Goal: Task Accomplishment & Management: Use online tool/utility

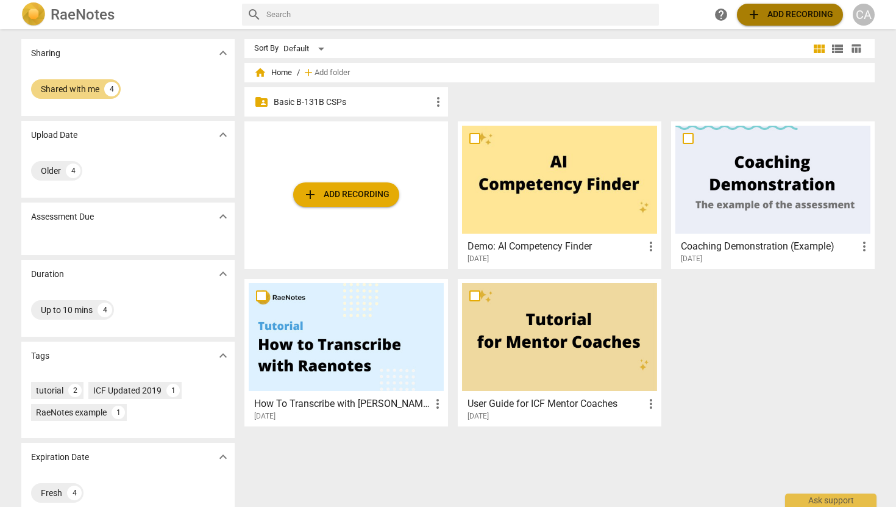
click at [811, 13] on span "add Add recording" at bounding box center [790, 14] width 87 height 15
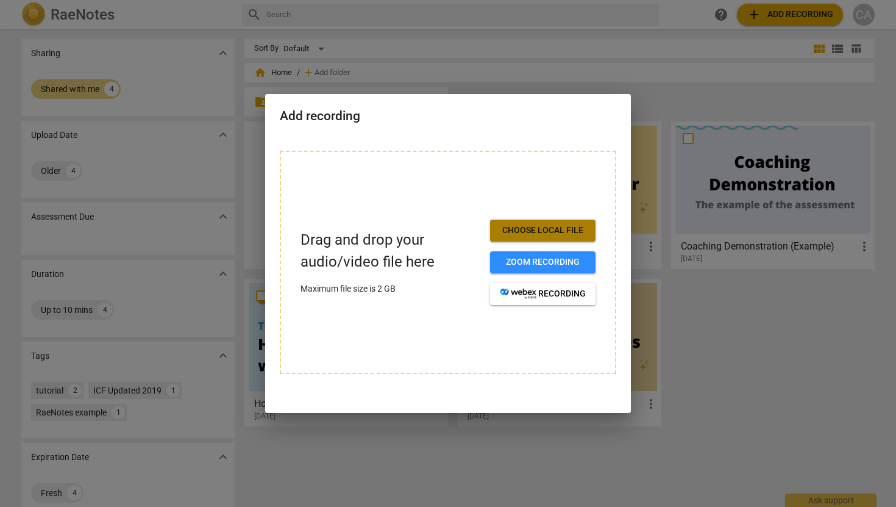
click at [544, 230] on span "Choose local file" at bounding box center [543, 230] width 86 height 12
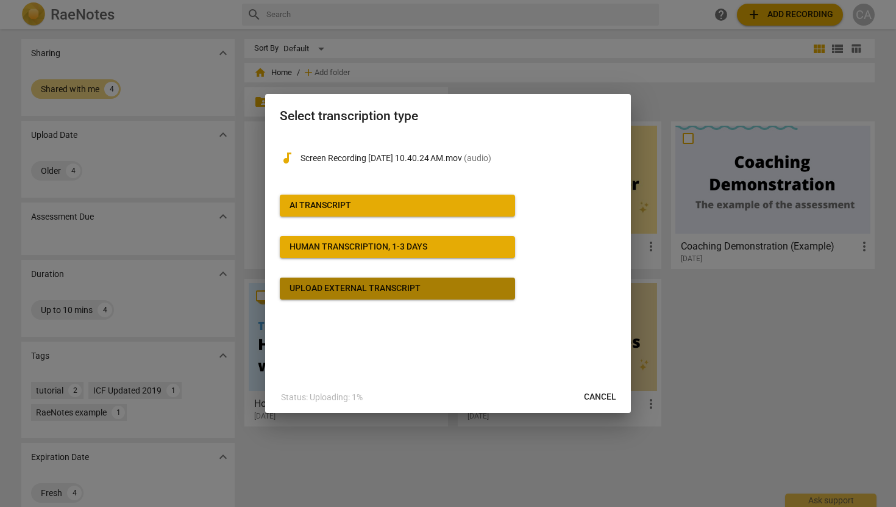
click at [360, 292] on div "Upload external transcript" at bounding box center [355, 288] width 131 height 12
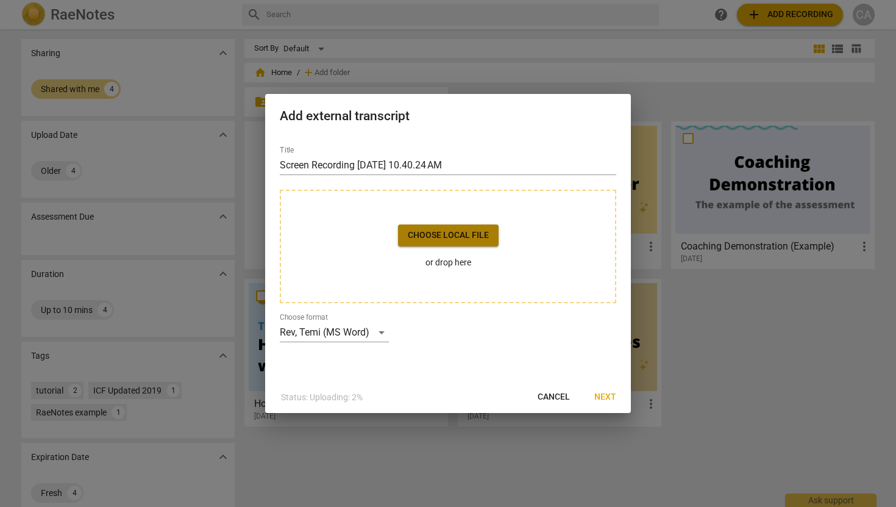
click at [432, 231] on span "Choose local file" at bounding box center [448, 235] width 81 height 12
click at [553, 401] on span "Cancel" at bounding box center [554, 397] width 32 height 12
click at [382, 329] on div "Rev, Temi (MS Word)" at bounding box center [334, 333] width 109 height 20
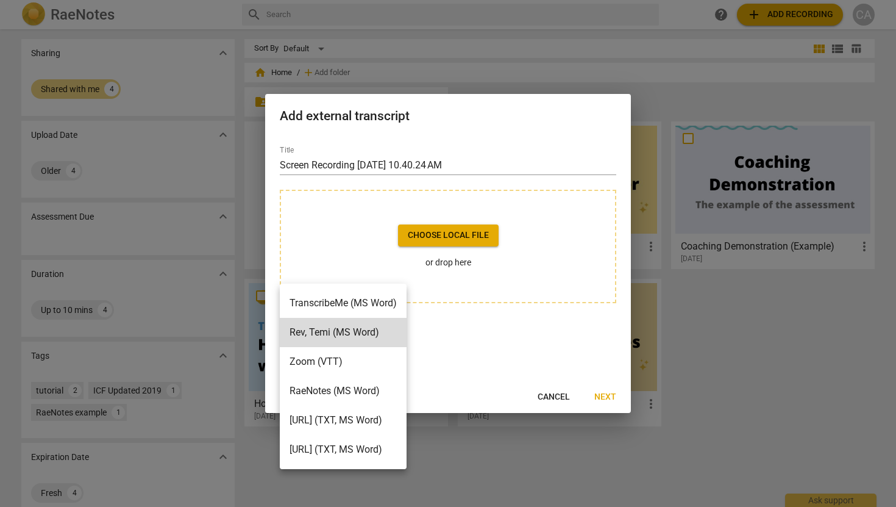
click at [503, 346] on div at bounding box center [448, 253] width 896 height 507
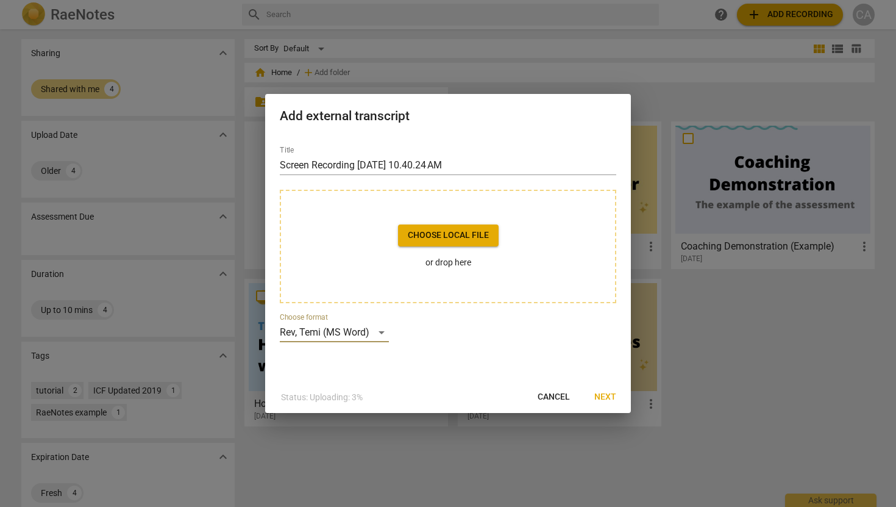
click at [607, 395] on span "Next" at bounding box center [606, 397] width 22 height 12
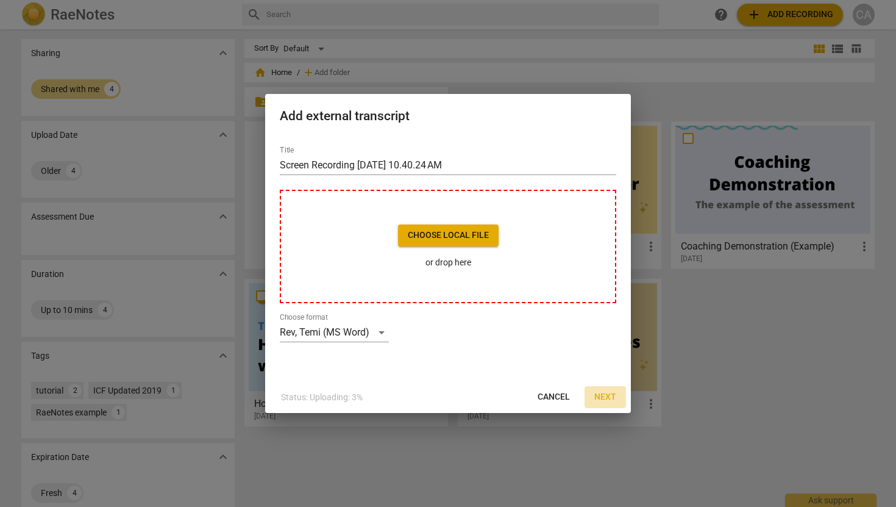
click at [607, 396] on span "Next" at bounding box center [606, 397] width 22 height 12
click at [605, 395] on span "Next" at bounding box center [606, 397] width 22 height 12
click at [382, 332] on div "Rev, Temi (MS Word)" at bounding box center [334, 333] width 109 height 20
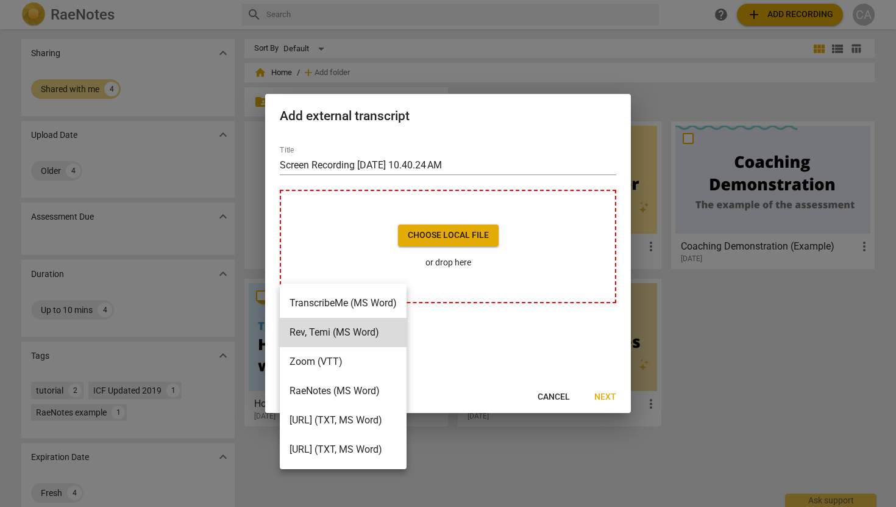
click at [363, 389] on li "RaeNotes (MS Word)" at bounding box center [343, 390] width 127 height 29
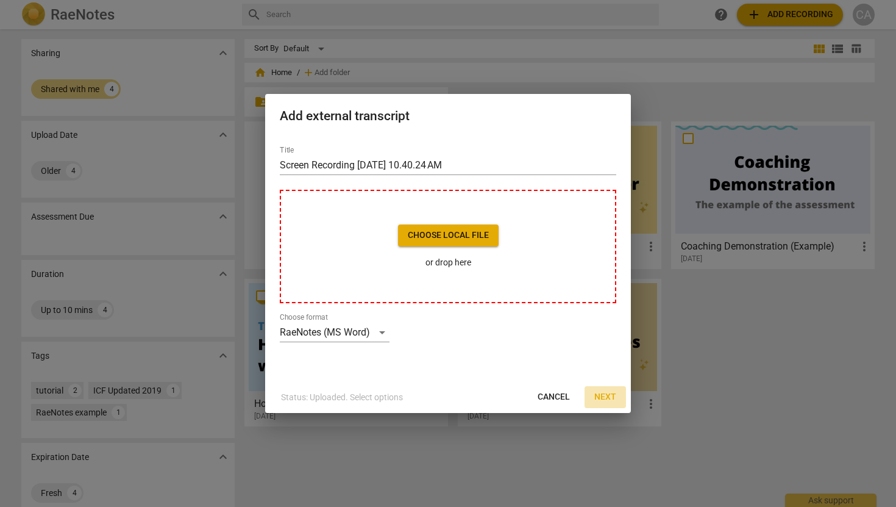
click at [610, 395] on span "Next" at bounding box center [606, 397] width 22 height 12
click at [429, 270] on div "Choose local file or drop here" at bounding box center [448, 246] width 337 height 113
click at [609, 399] on span "Next" at bounding box center [606, 397] width 22 height 12
click at [380, 334] on div "RaeNotes (MS Word)" at bounding box center [335, 333] width 110 height 20
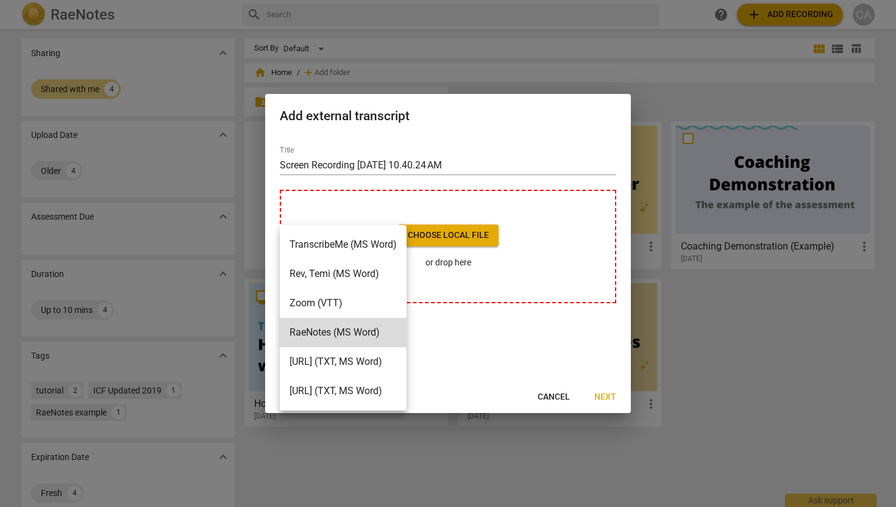
click at [464, 332] on div at bounding box center [448, 253] width 896 height 507
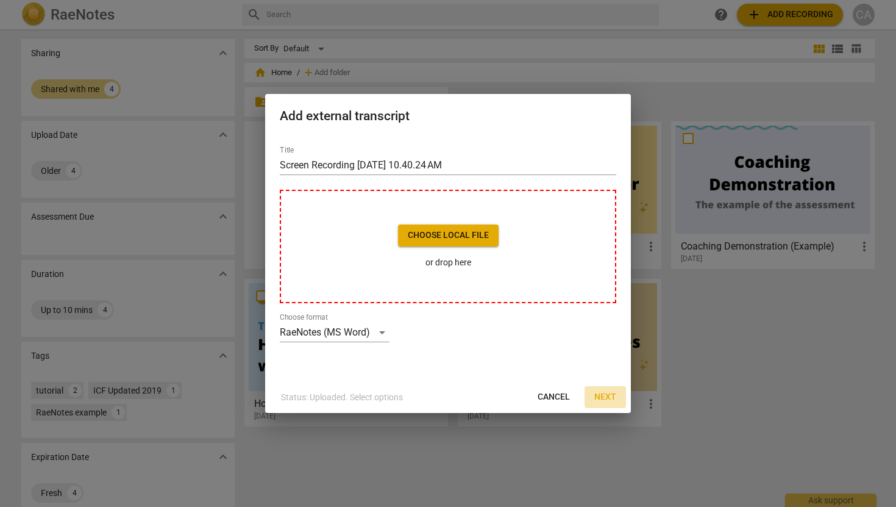
click at [603, 400] on span "Next" at bounding box center [606, 397] width 22 height 12
click at [556, 399] on span "Cancel" at bounding box center [554, 397] width 32 height 12
click at [555, 403] on button "Cancel" at bounding box center [554, 397] width 52 height 22
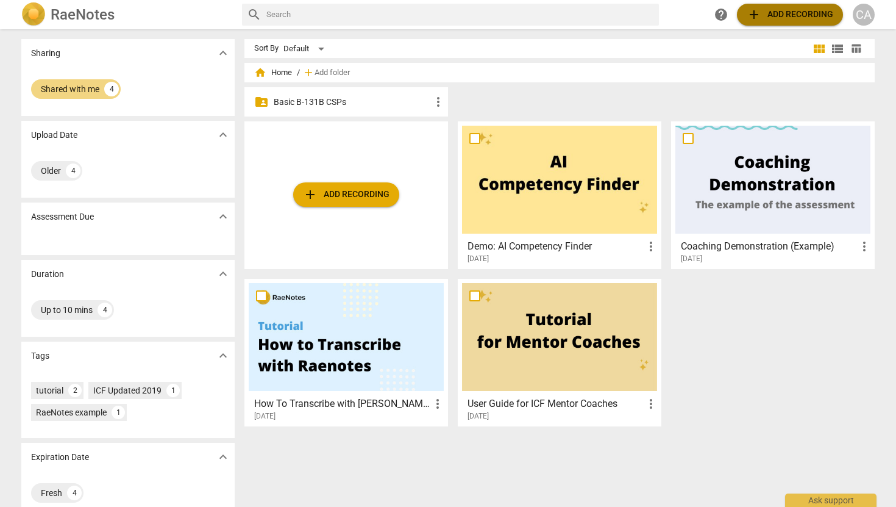
click at [776, 15] on span "add Add recording" at bounding box center [790, 14] width 87 height 15
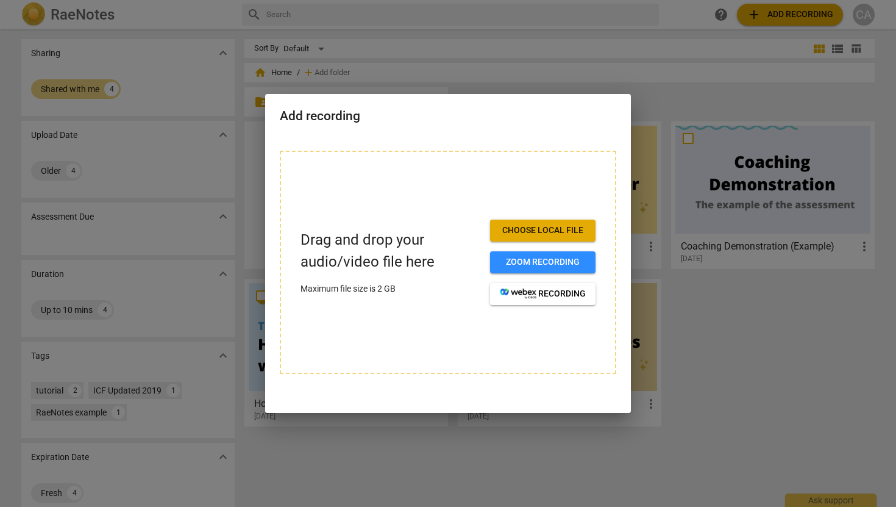
click at [723, 506] on div at bounding box center [448, 253] width 896 height 507
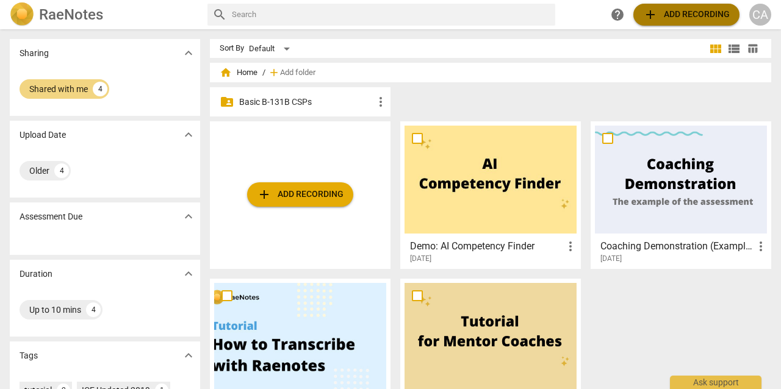
click at [663, 9] on span "add Add recording" at bounding box center [686, 14] width 87 height 15
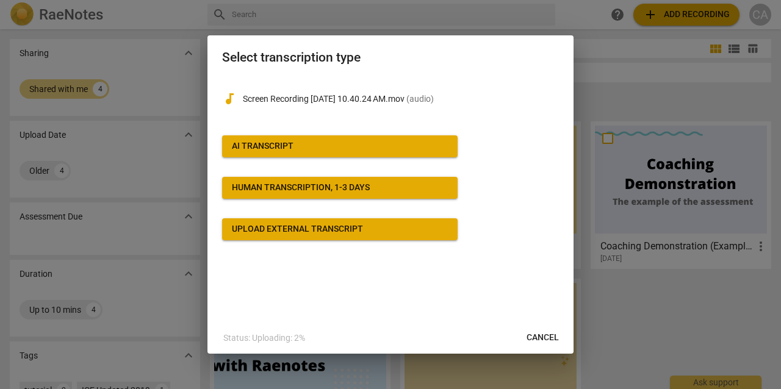
click at [274, 224] on div "Upload external transcript" at bounding box center [297, 229] width 131 height 12
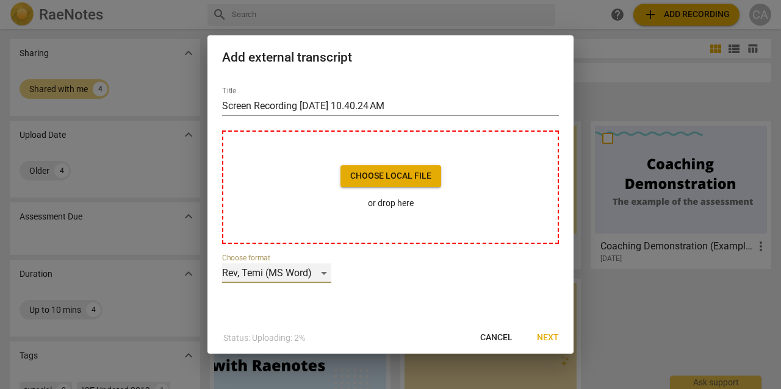
click at [324, 272] on div "Rev, Temi (MS Word)" at bounding box center [276, 273] width 109 height 20
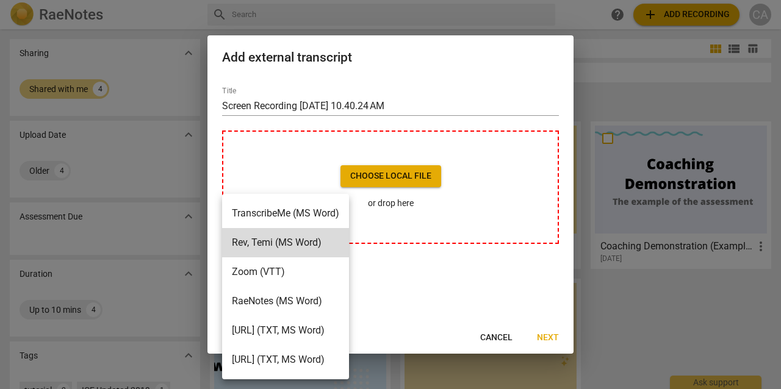
click at [440, 300] on div at bounding box center [390, 194] width 781 height 389
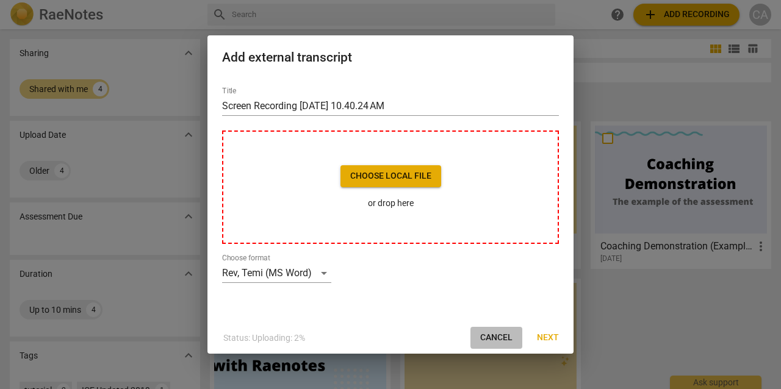
click at [495, 338] on span "Cancel" at bounding box center [496, 338] width 32 height 12
click at [496, 341] on span "Cancel" at bounding box center [496, 338] width 32 height 12
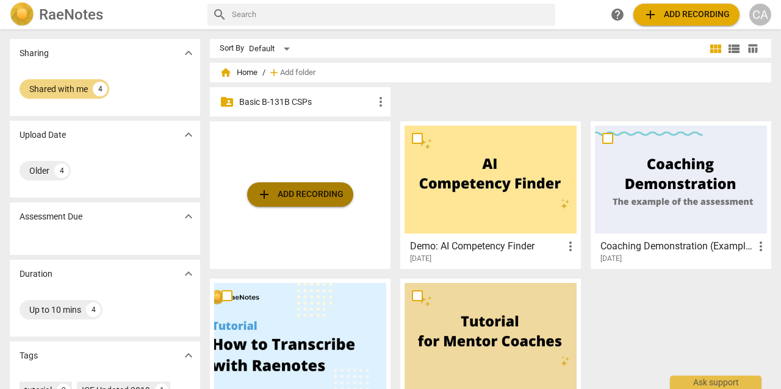
click at [321, 198] on span "add Add recording" at bounding box center [300, 194] width 87 height 15
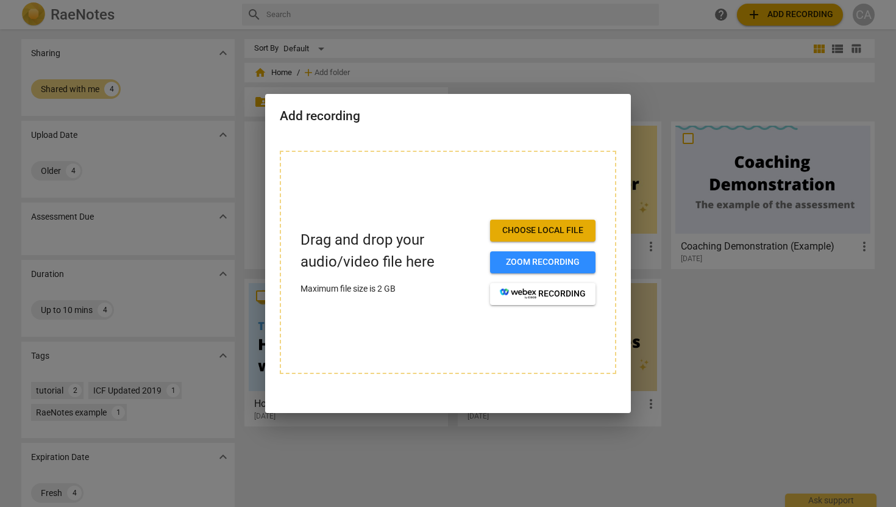
click at [417, 318] on div "Drag and drop your audio/video file here Maximum file size is 2 GB Choose local…" at bounding box center [448, 262] width 337 height 223
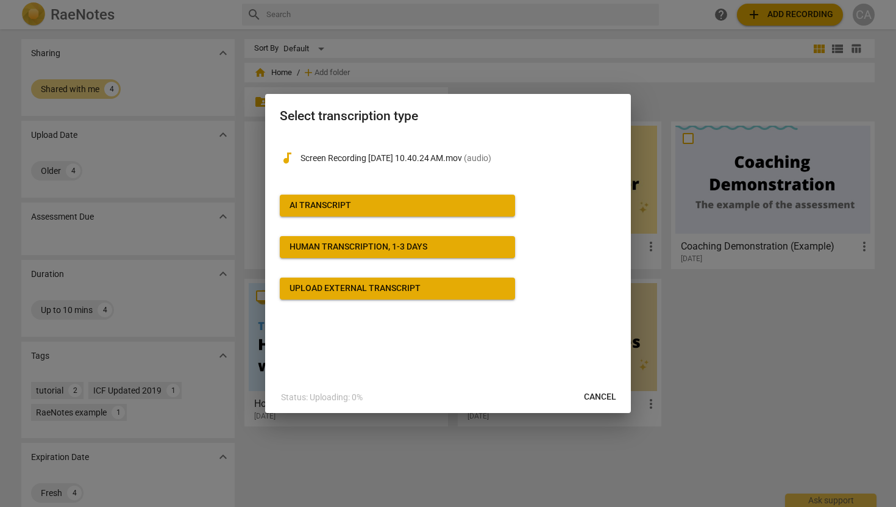
click at [598, 399] on span "Cancel" at bounding box center [600, 397] width 32 height 12
